Goal: Transaction & Acquisition: Purchase product/service

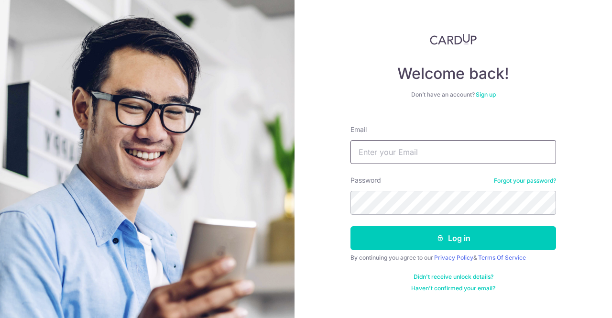
click at [393, 156] on input "Email" at bounding box center [454, 152] width 206 height 24
type input "[EMAIL_ADDRESS][DOMAIN_NAME]"
click at [351, 226] on button "Log in" at bounding box center [454, 238] width 206 height 24
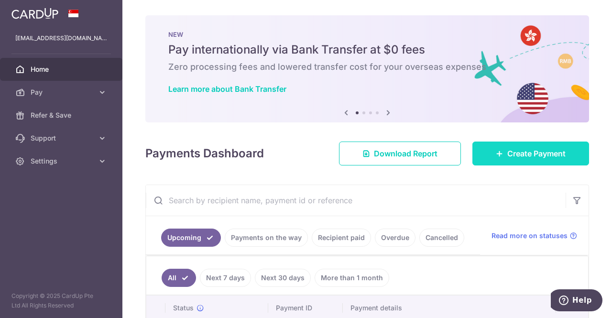
click at [539, 150] on span "Create Payment" at bounding box center [536, 153] width 58 height 11
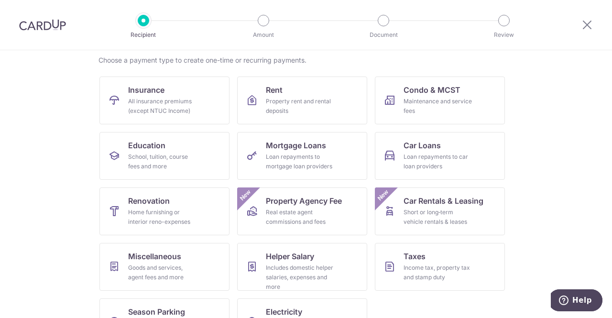
scroll to position [96, 0]
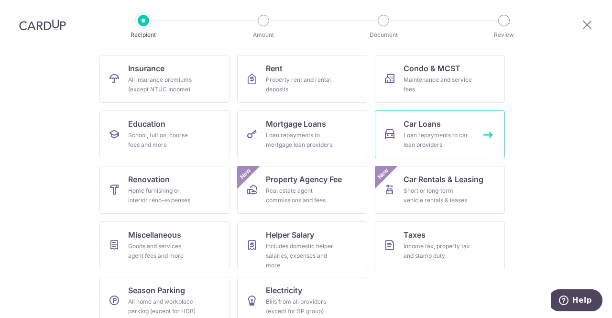
click at [428, 125] on span "Car Loans" at bounding box center [422, 123] width 37 height 11
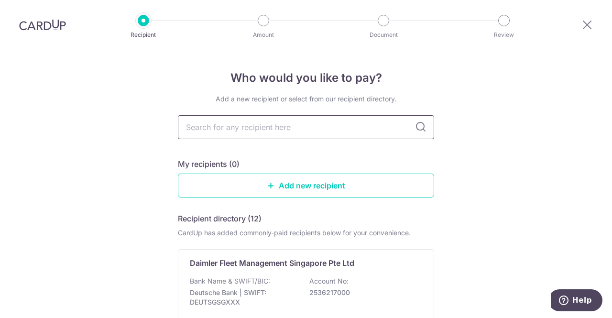
click at [324, 125] on input "text" at bounding box center [306, 127] width 256 height 24
type input "DBS"
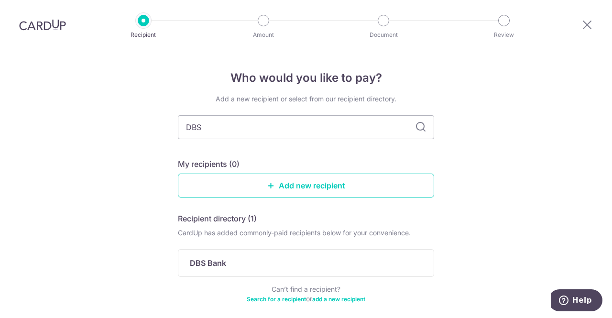
click at [415, 126] on icon at bounding box center [420, 126] width 11 height 11
click at [419, 127] on icon at bounding box center [420, 126] width 11 height 11
click at [305, 127] on input "DBS" at bounding box center [306, 127] width 256 height 24
type input "D"
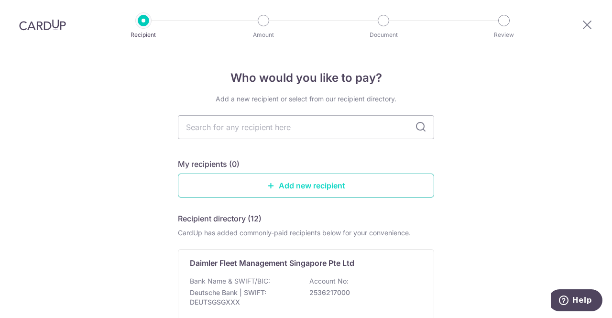
click at [319, 186] on link "Add new recipient" at bounding box center [306, 186] width 256 height 24
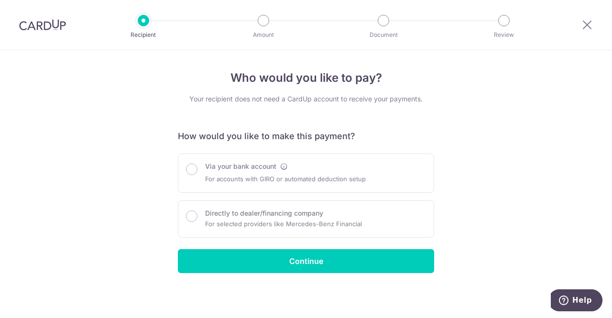
click at [43, 21] on img at bounding box center [42, 24] width 47 height 11
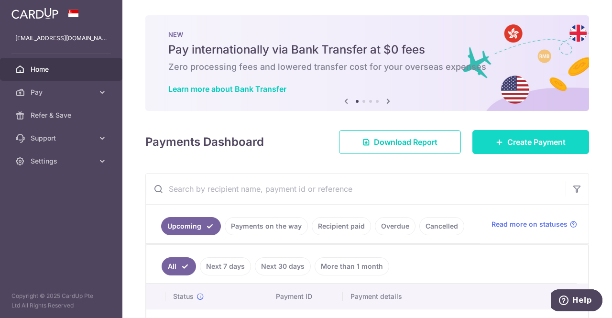
click at [536, 142] on span "Create Payment" at bounding box center [536, 141] width 58 height 11
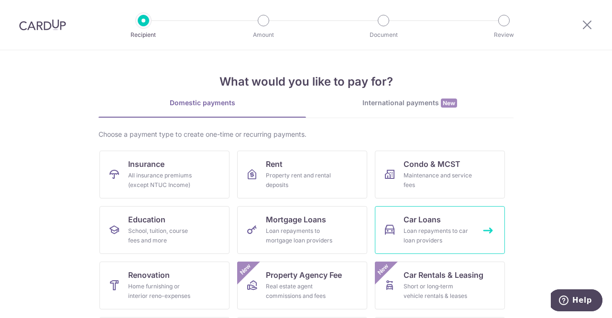
click at [440, 224] on link "Car Loans Loan repayments to car loan providers" at bounding box center [440, 230] width 130 height 48
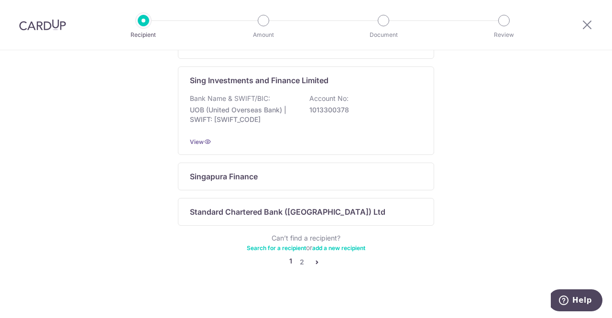
scroll to position [669, 0]
click at [300, 260] on link "2" at bounding box center [301, 260] width 11 height 11
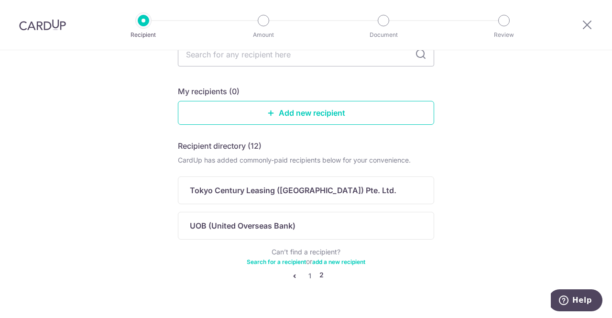
scroll to position [91, 0]
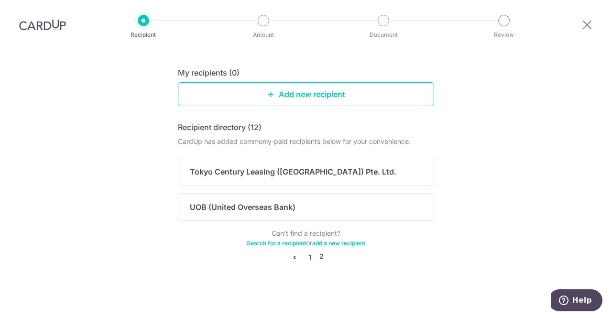
click at [307, 256] on link "1" at bounding box center [309, 257] width 11 height 11
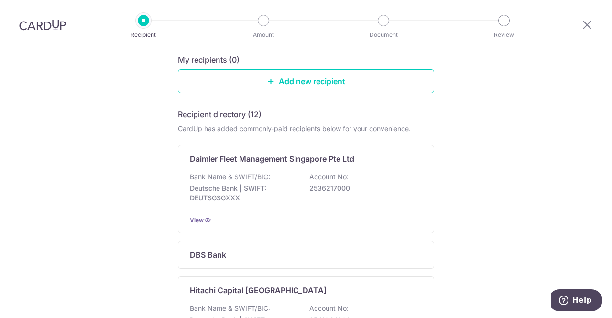
scroll to position [143, 0]
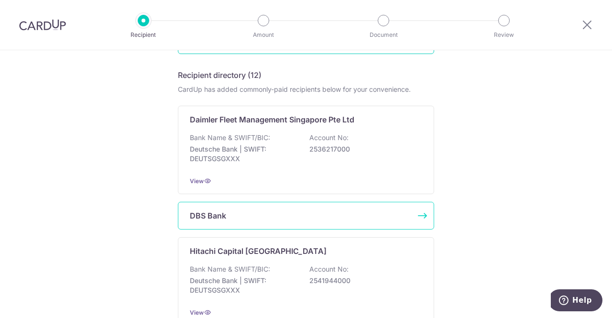
click at [321, 213] on div "DBS Bank" at bounding box center [300, 215] width 221 height 11
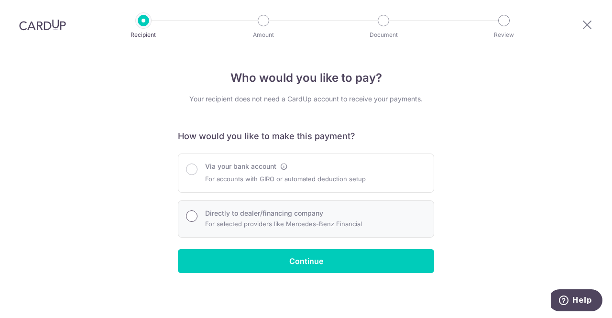
click at [189, 216] on input "Directly to dealer/financing company" at bounding box center [191, 215] width 11 height 11
radio input "true"
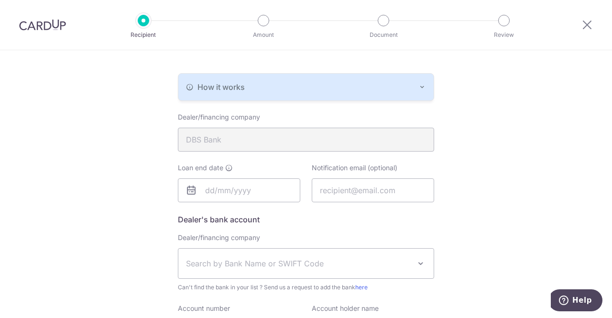
scroll to position [191, 0]
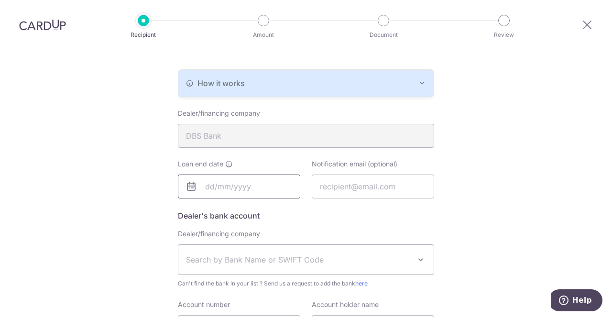
click at [221, 182] on input "text" at bounding box center [239, 187] width 122 height 24
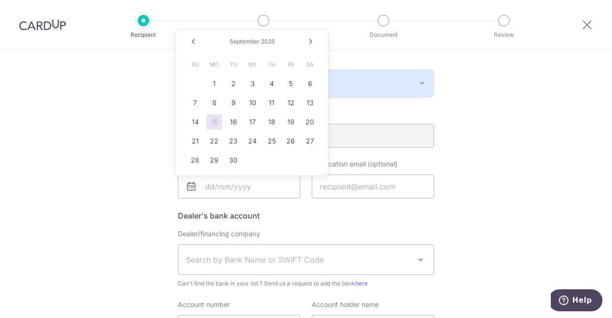
click at [476, 172] on div "Who would you like to pay? Your recipient does not need a CardUp account to rec…" at bounding box center [306, 137] width 612 height 557
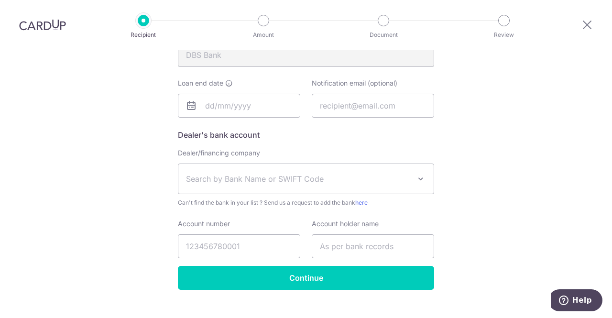
scroll to position [287, 0]
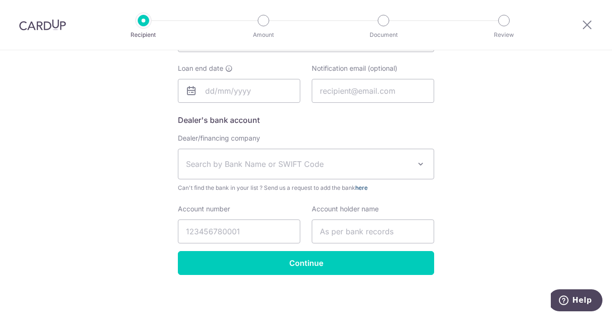
click at [364, 186] on link "here" at bounding box center [361, 187] width 12 height 7
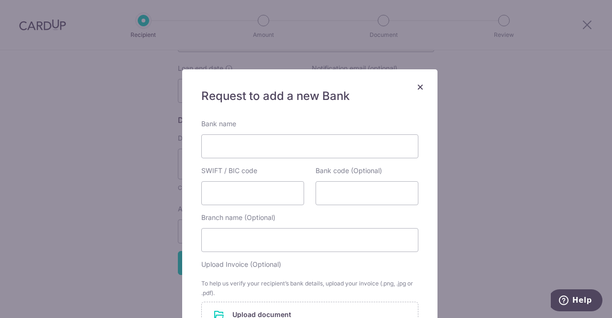
click at [417, 88] on span "×" at bounding box center [421, 86] width 8 height 14
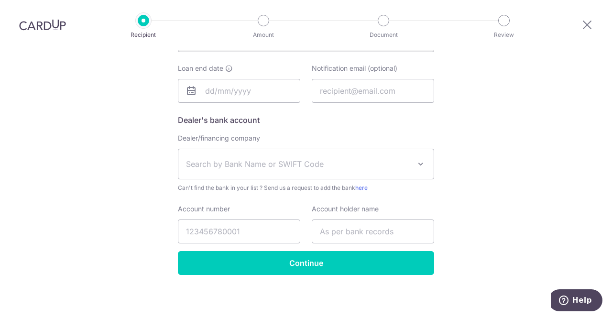
click at [416, 163] on span at bounding box center [420, 163] width 11 height 11
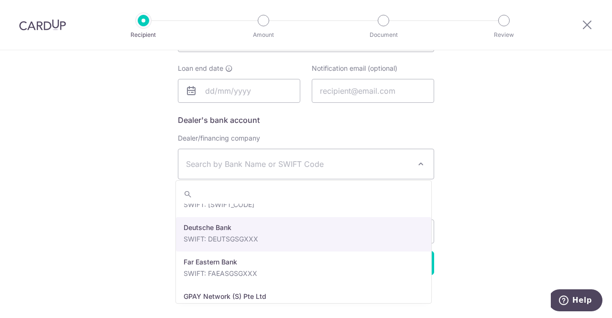
scroll to position [765, 0]
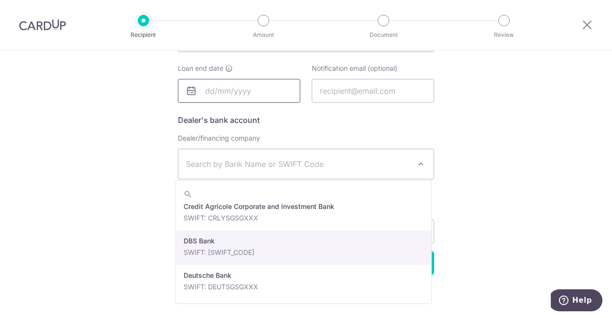
click at [216, 88] on input "text" at bounding box center [239, 91] width 122 height 24
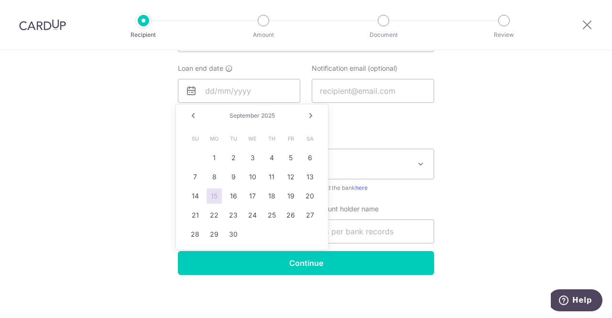
click at [312, 116] on link "Next" at bounding box center [310, 115] width 11 height 11
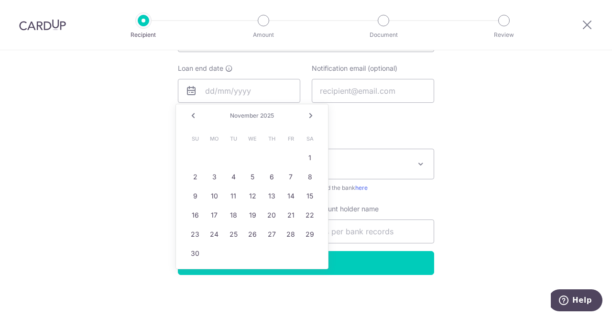
click at [312, 116] on link "Next" at bounding box center [310, 115] width 11 height 11
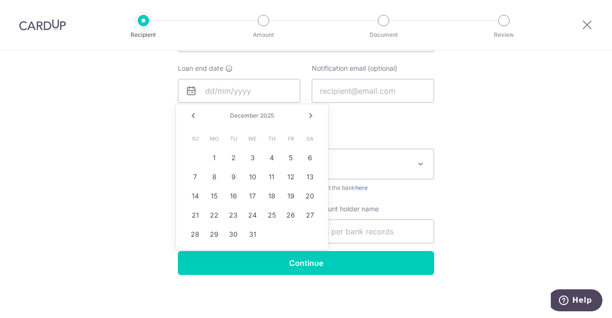
click at [312, 116] on link "Next" at bounding box center [310, 115] width 11 height 11
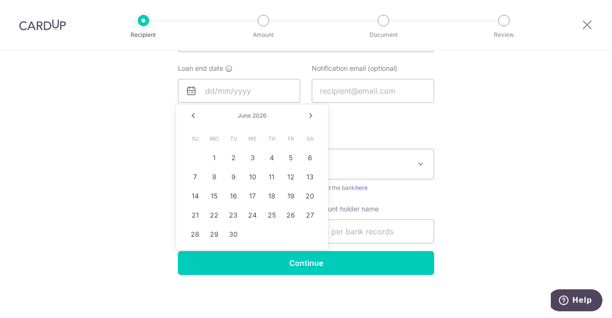
click at [312, 116] on link "Next" at bounding box center [310, 115] width 11 height 11
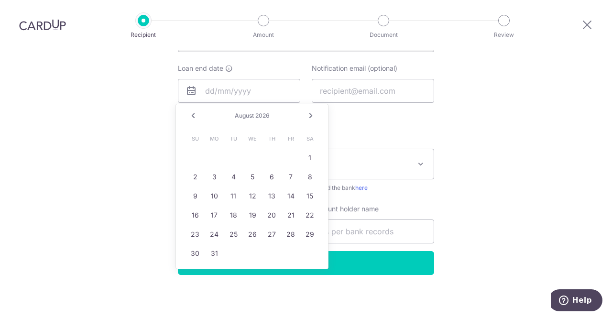
click at [312, 116] on link "Next" at bounding box center [310, 115] width 11 height 11
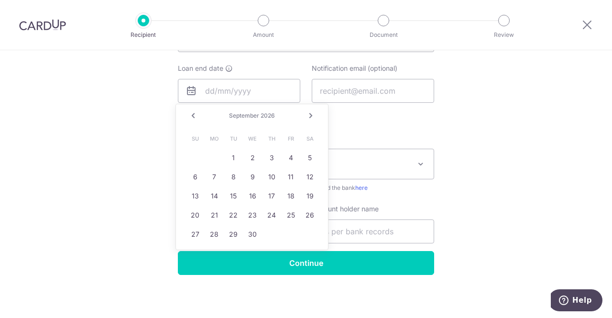
click at [312, 116] on link "Next" at bounding box center [310, 115] width 11 height 11
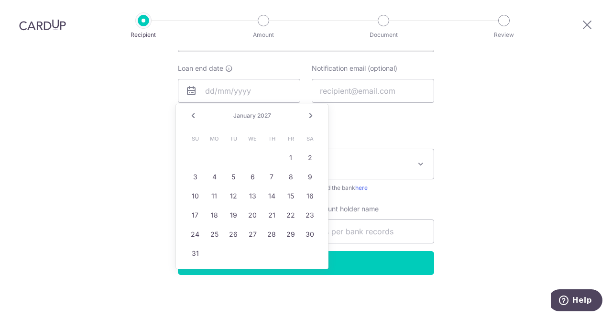
click at [312, 116] on link "Next" at bounding box center [310, 115] width 11 height 11
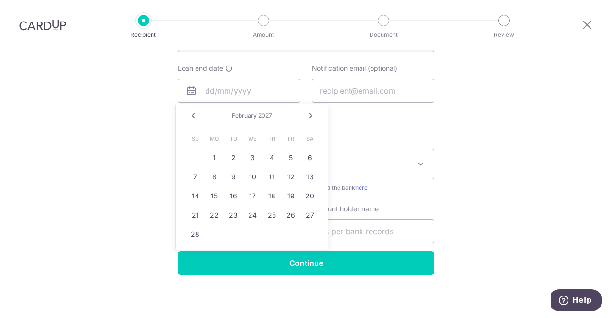
click at [312, 116] on link "Next" at bounding box center [310, 115] width 11 height 11
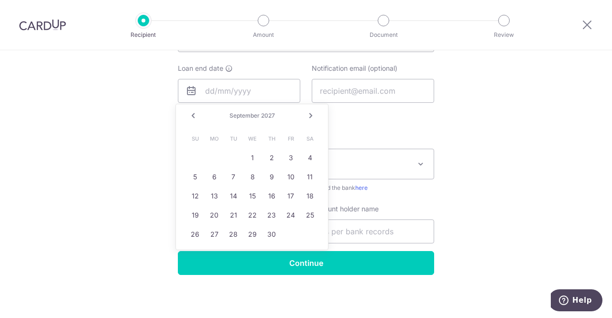
click at [312, 116] on link "Next" at bounding box center [310, 115] width 11 height 11
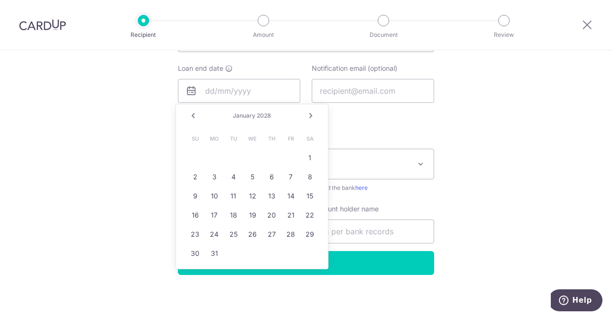
click at [312, 116] on link "Next" at bounding box center [310, 115] width 11 height 11
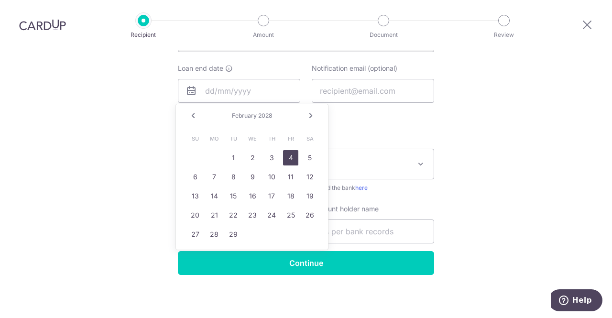
click at [287, 158] on link "4" at bounding box center [290, 157] width 15 height 15
type input "02/04/2028"
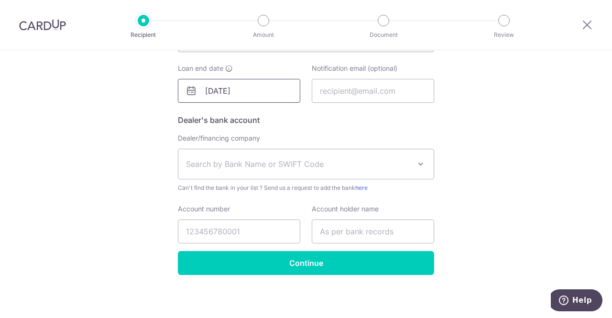
click at [281, 93] on input "02/04/2028" at bounding box center [239, 91] width 122 height 24
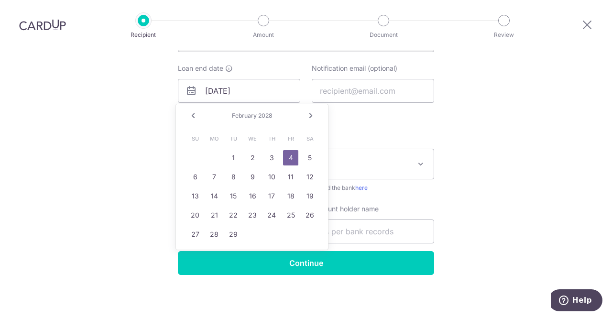
click at [464, 128] on div "Who would you like to pay? Your recipient does not need a CardUp account to rec…" at bounding box center [306, 41] width 612 height 557
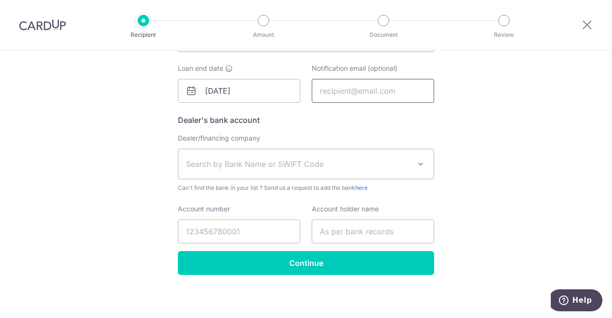
click at [390, 93] on input "text" at bounding box center [373, 91] width 122 height 24
click at [230, 230] on input "Account number" at bounding box center [239, 232] width 122 height 24
type input "HPR139466X"
click at [368, 222] on input "text" at bounding box center [373, 232] width 122 height 24
type input "NG BOON HUA"
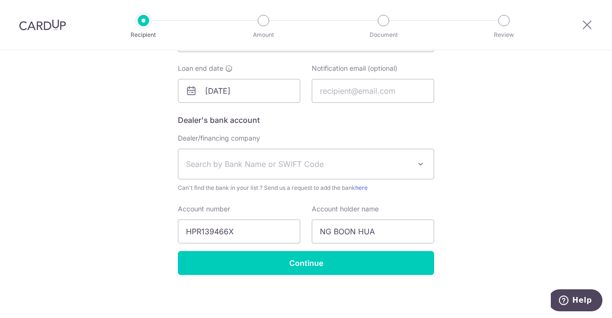
click at [379, 161] on span "Search by Bank Name or SWIFT Code" at bounding box center [298, 163] width 225 height 11
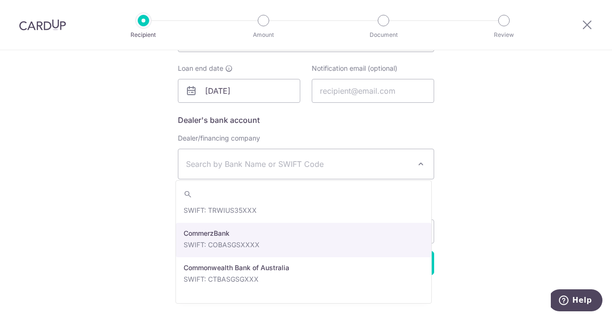
scroll to position [717, 0]
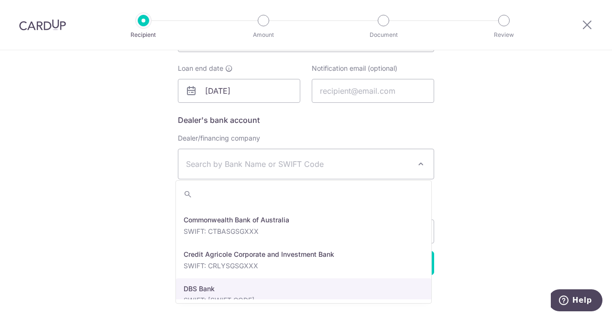
select select "6"
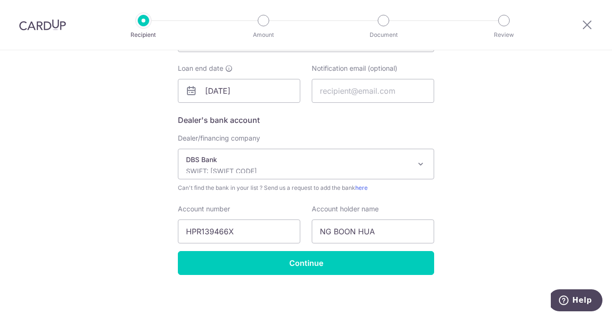
click at [116, 257] on div "Who would you like to pay? Your recipient does not need a CardUp account to rec…" at bounding box center [306, 41] width 612 height 557
click at [366, 86] on input "text" at bounding box center [373, 91] width 122 height 24
type input "N"
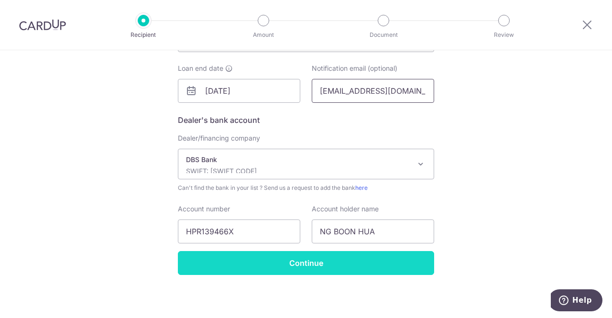
type input "ngboonhua@gmail.com"
click at [314, 255] on input "Continue" at bounding box center [306, 263] width 256 height 24
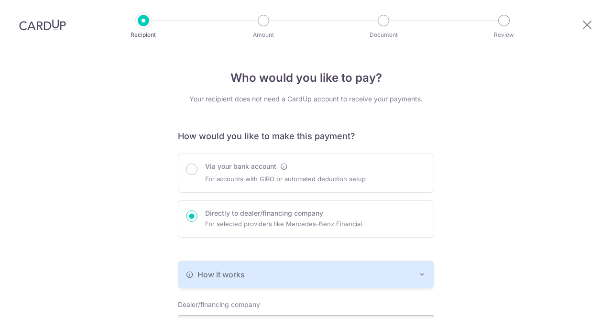
scroll to position [310, 0]
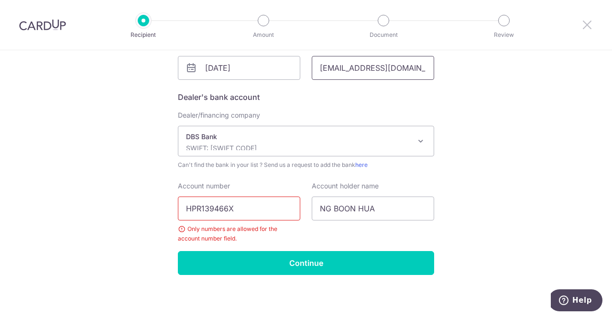
drag, startPoint x: 589, startPoint y: 23, endPoint x: 352, endPoint y: 59, distance: 239.4
click at [589, 23] on icon at bounding box center [587, 25] width 11 height 12
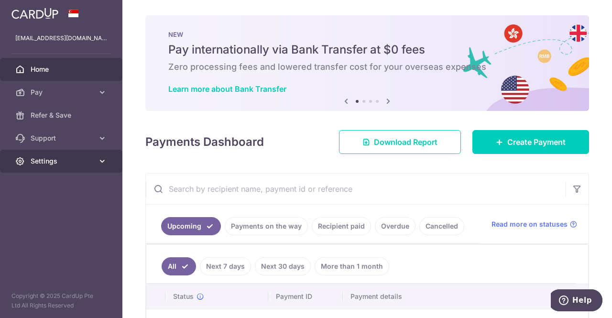
click at [60, 158] on span "Settings" at bounding box center [62, 161] width 63 height 10
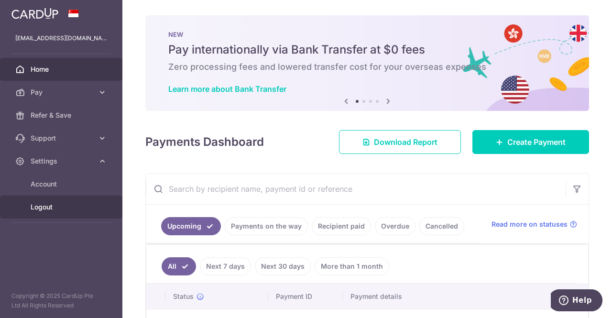
click at [45, 204] on span "Logout" at bounding box center [62, 207] width 63 height 10
